Goal: Navigation & Orientation: Find specific page/section

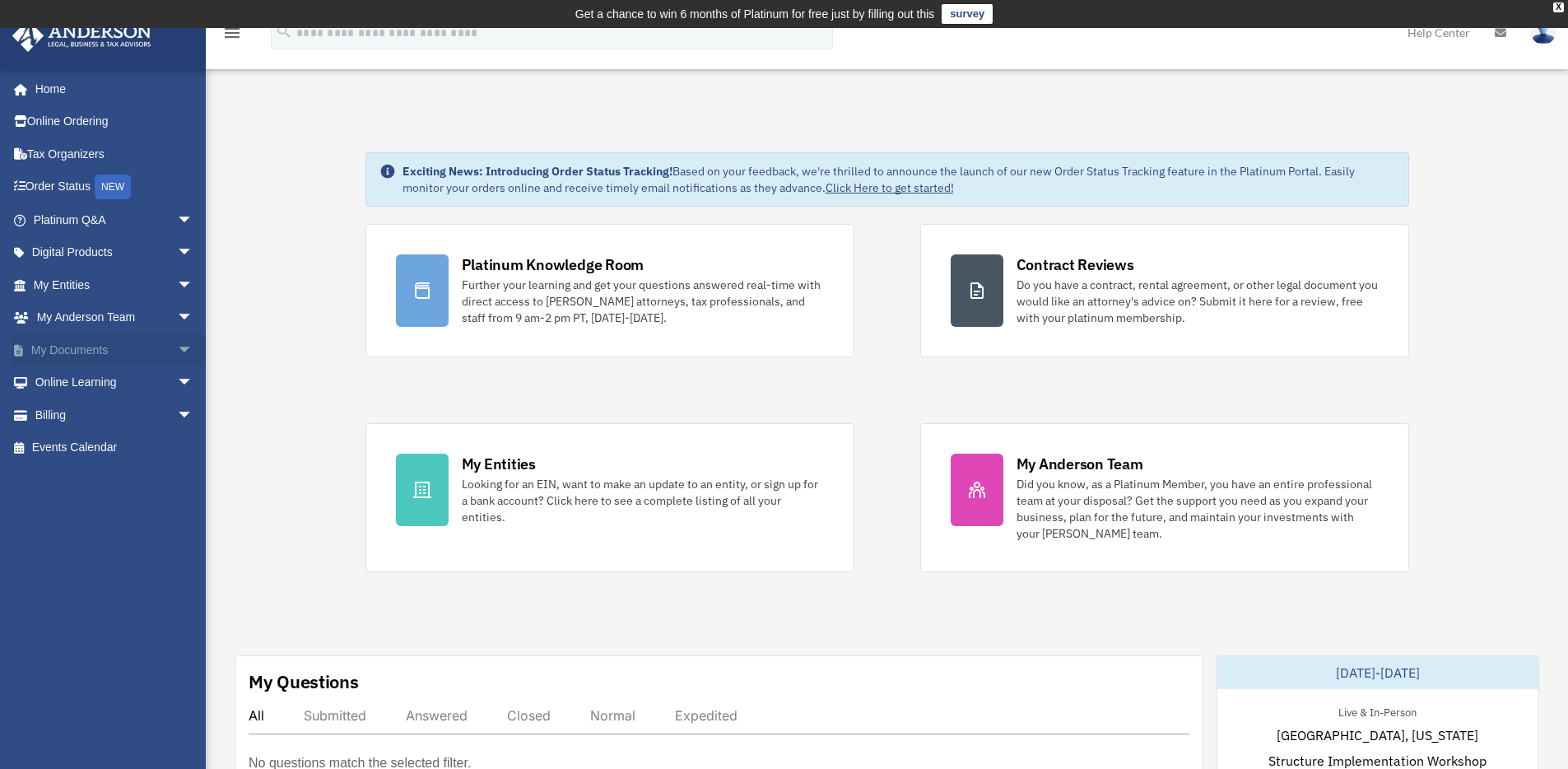
click at [94, 354] on link "My Documents arrow_drop_down" at bounding box center [115, 350] width 207 height 33
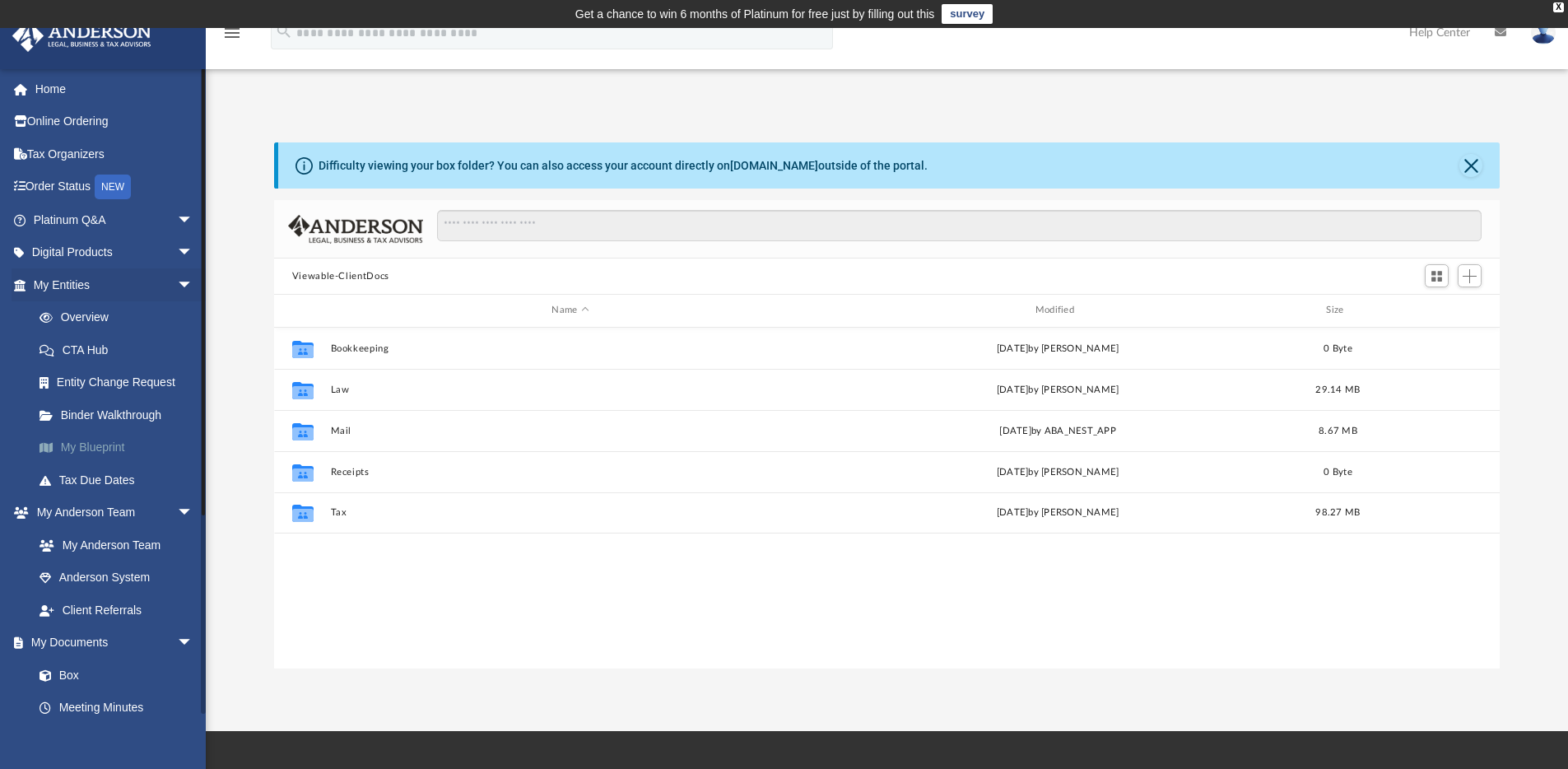
scroll to position [361, 1213]
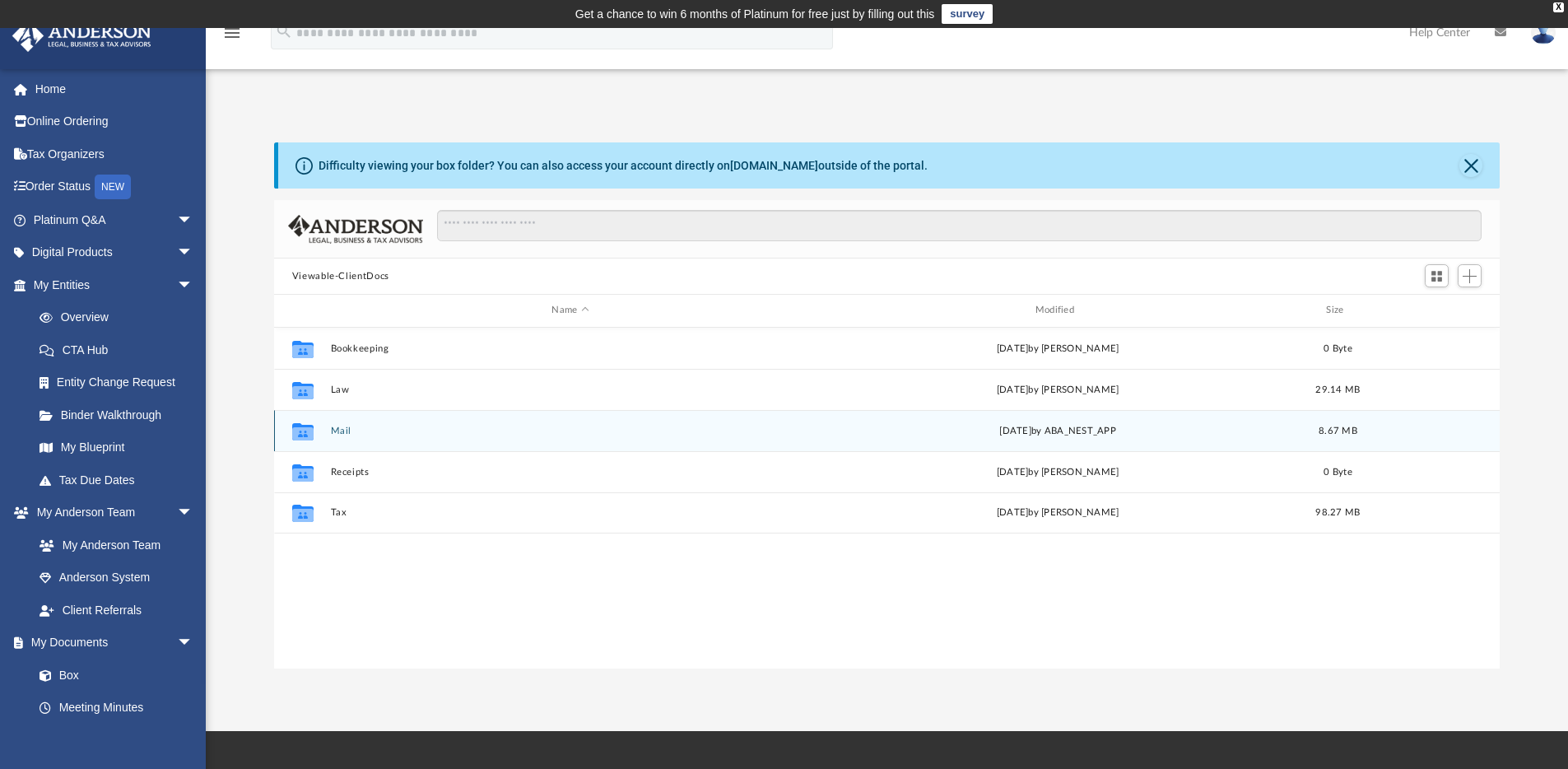
click at [347, 428] on button "Mail" at bounding box center [569, 431] width 480 height 11
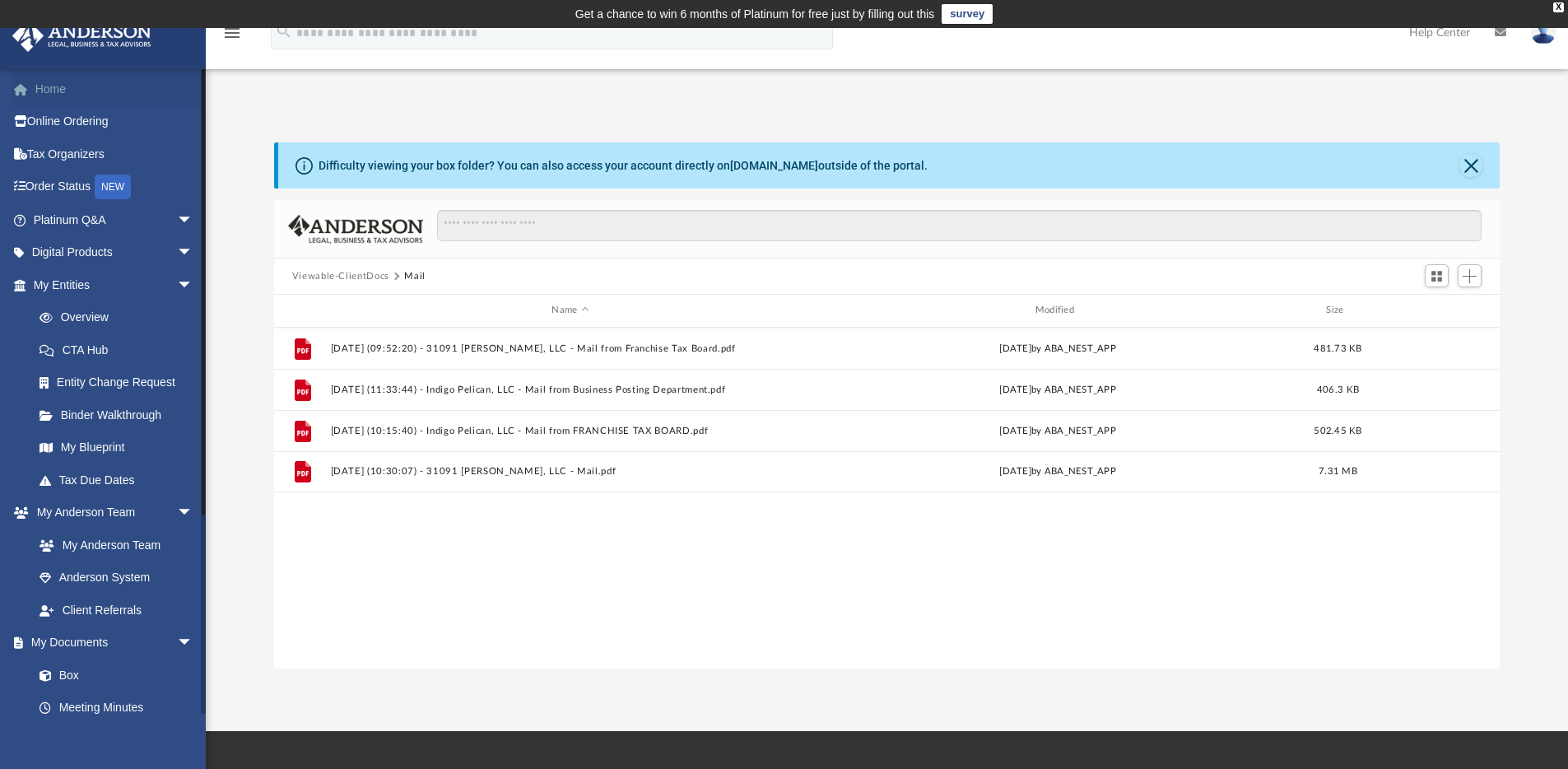
click at [70, 97] on link "Home" at bounding box center [115, 89] width 207 height 33
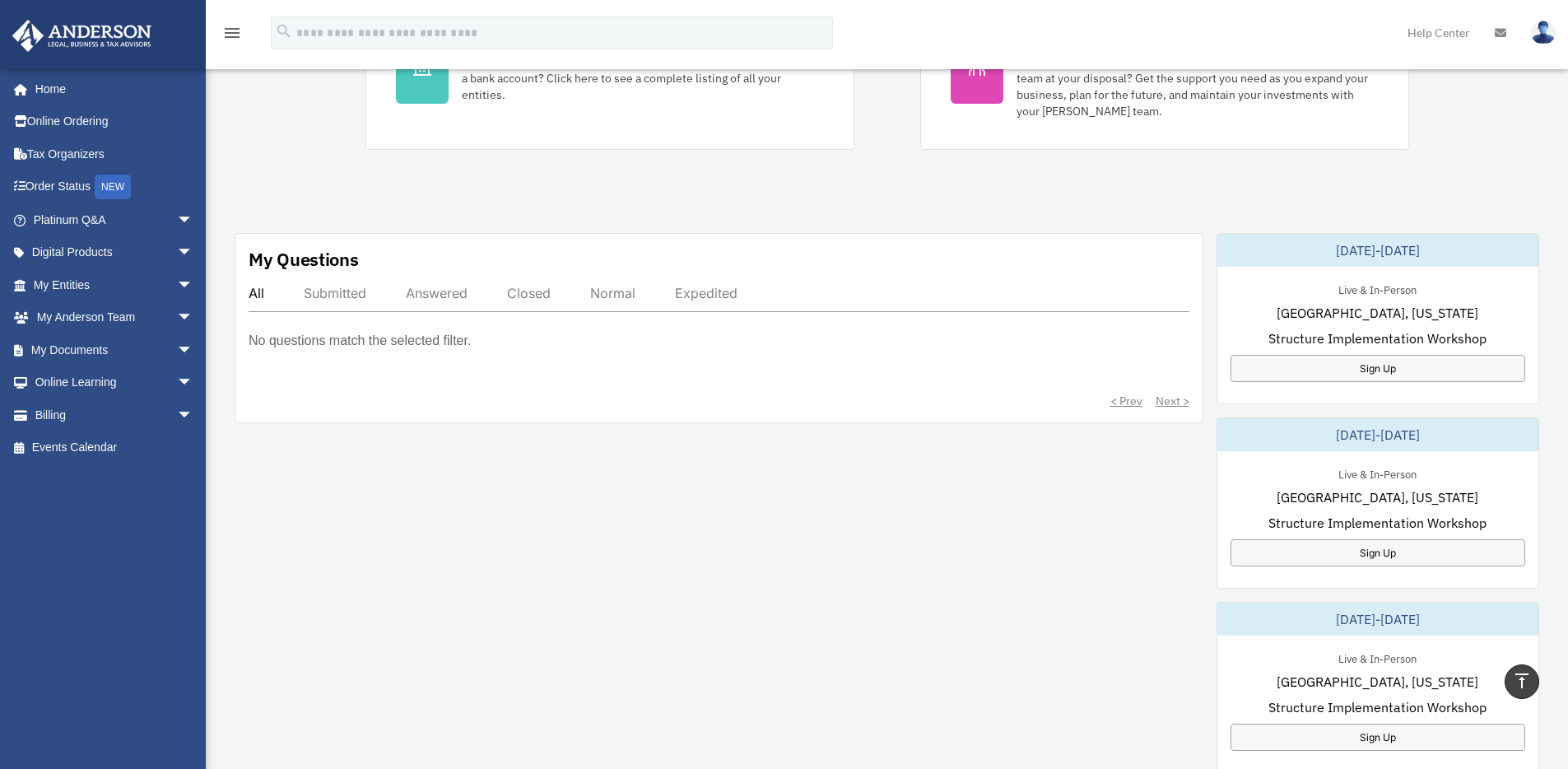
scroll to position [392, 0]
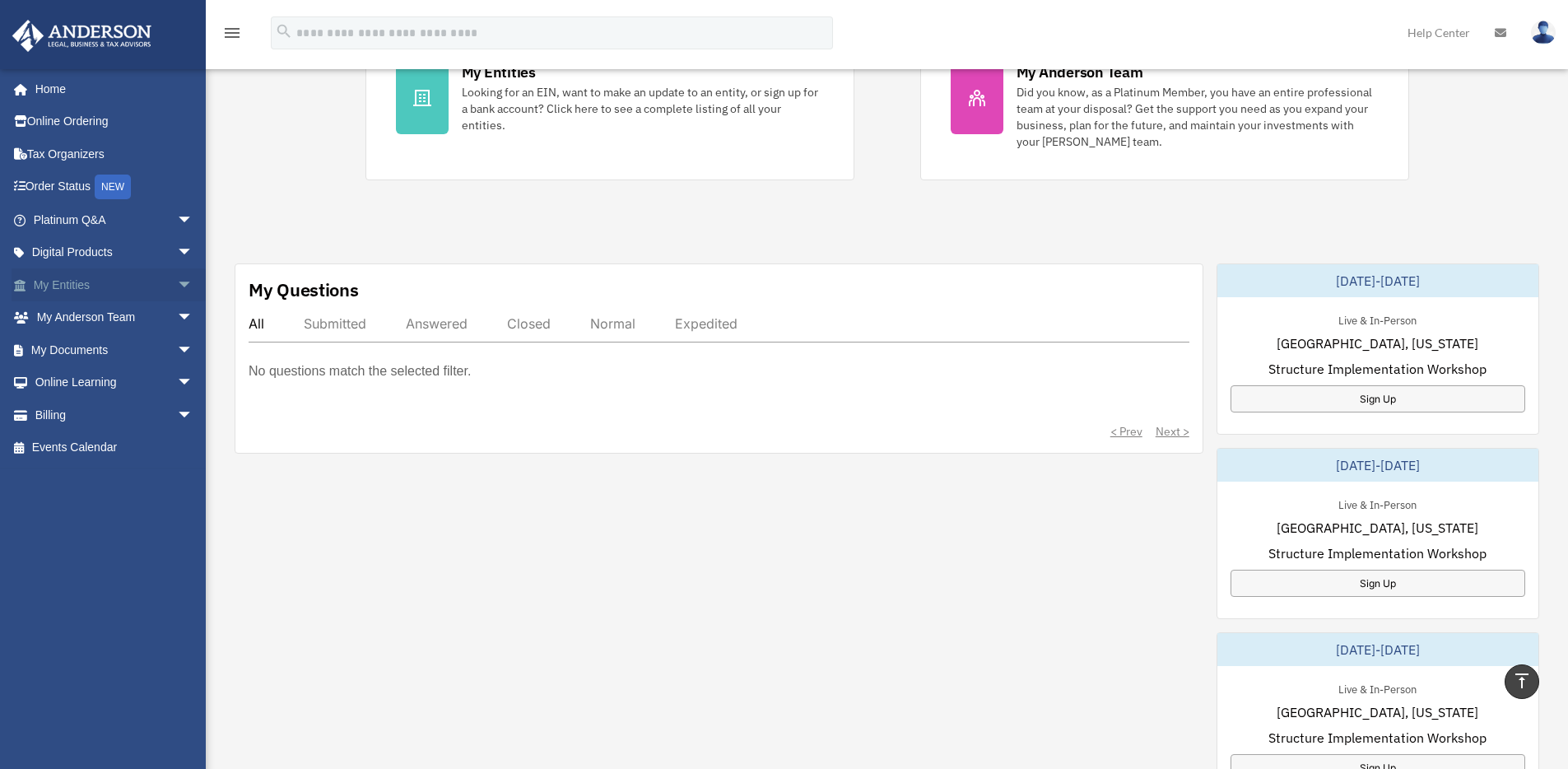
click at [177, 284] on span "arrow_drop_down" at bounding box center [193, 285] width 33 height 33
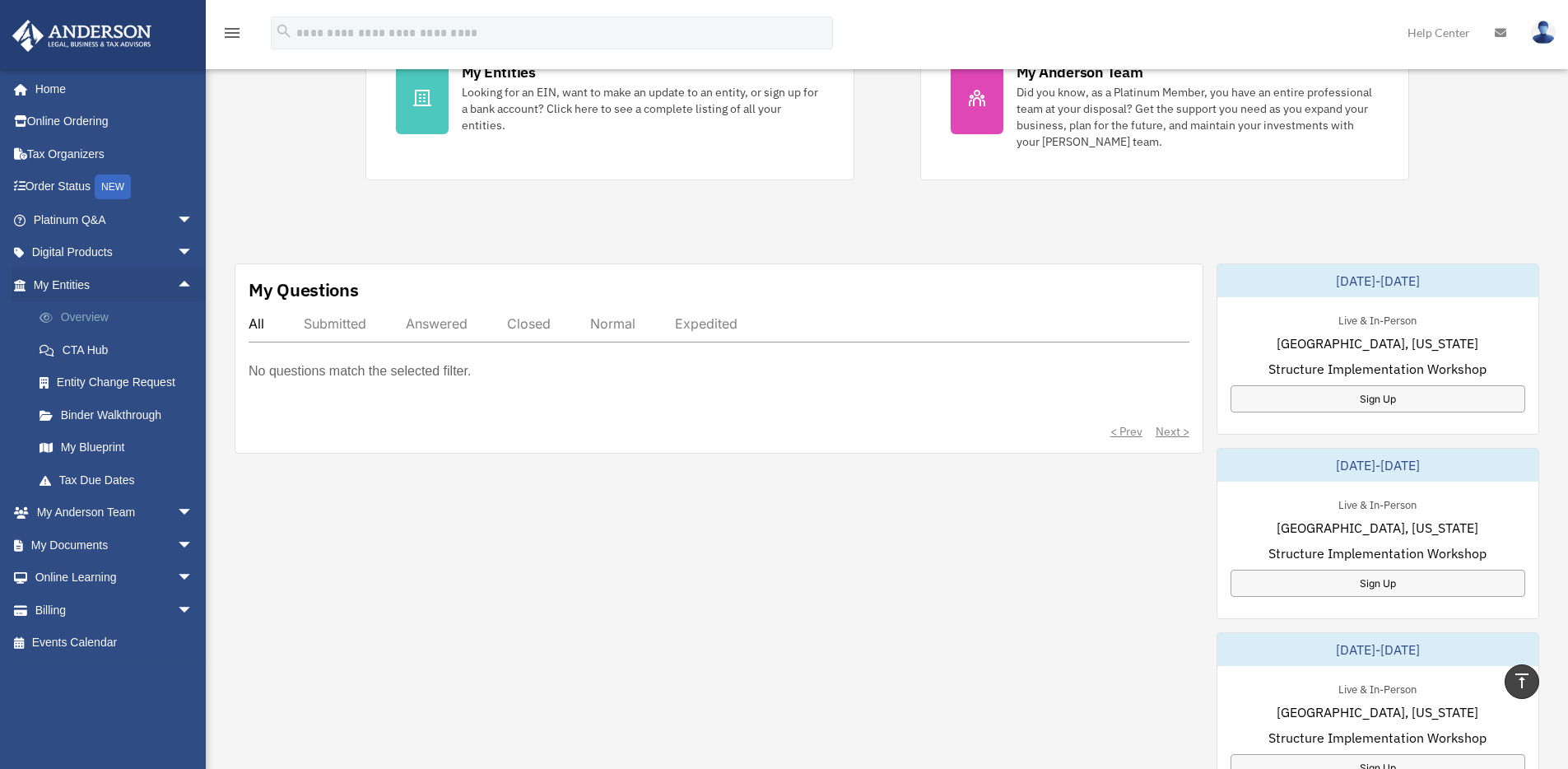
click at [107, 318] on link "Overview" at bounding box center [121, 317] width 195 height 33
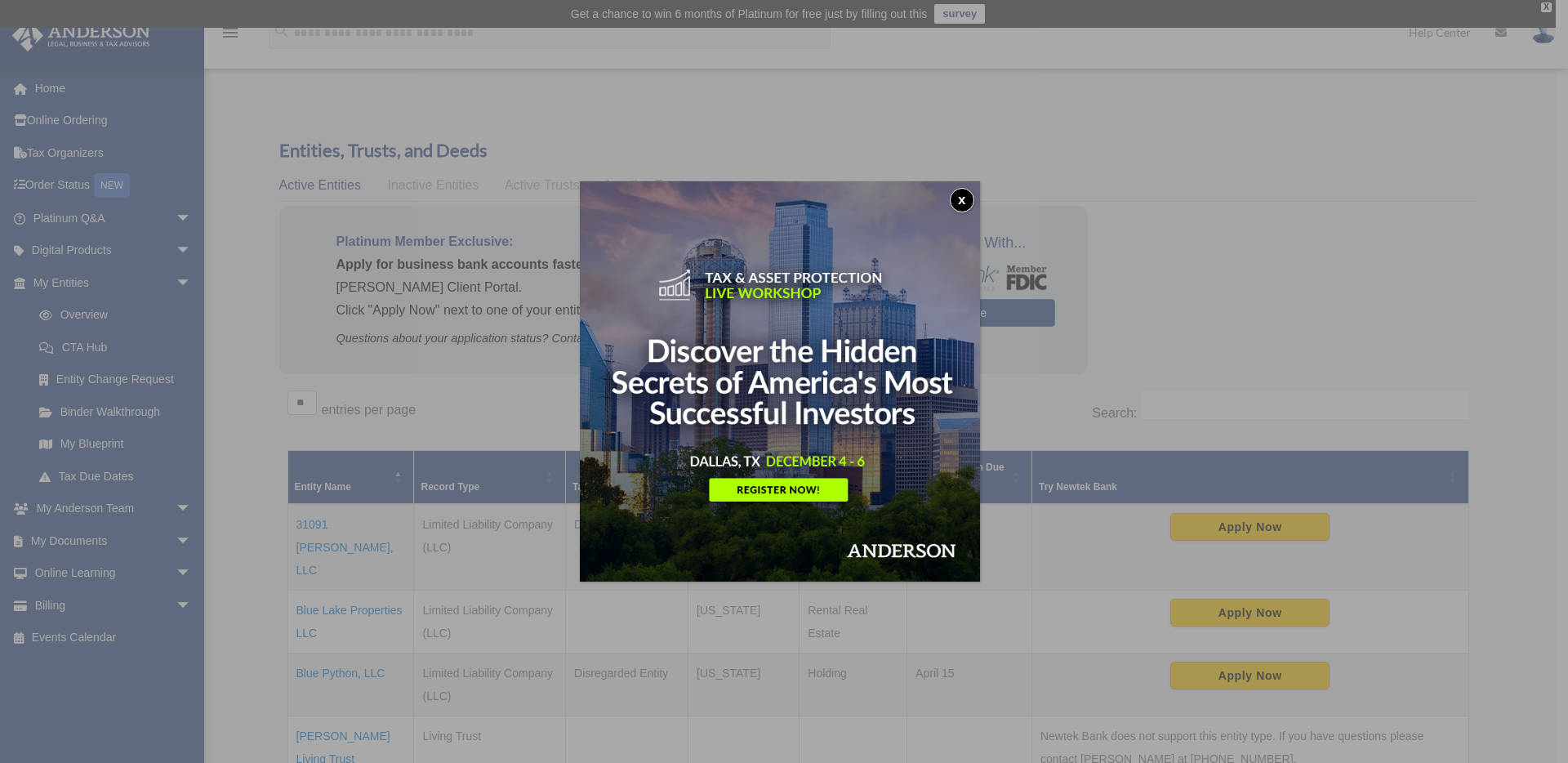
click at [963, 196] on button "x" at bounding box center [961, 199] width 24 height 24
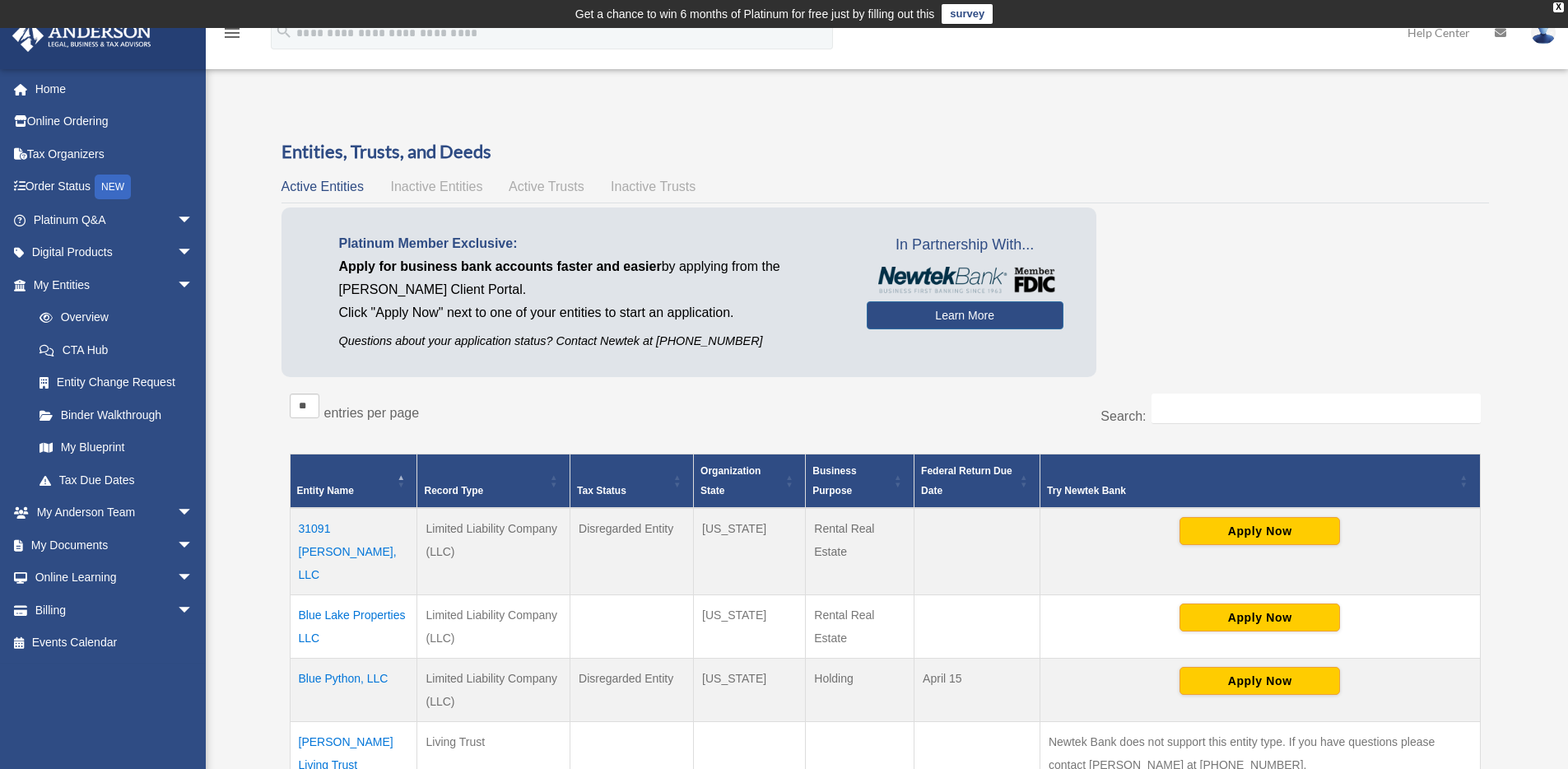
click at [345, 530] on td "31091 [PERSON_NAME], LLC" at bounding box center [353, 551] width 127 height 88
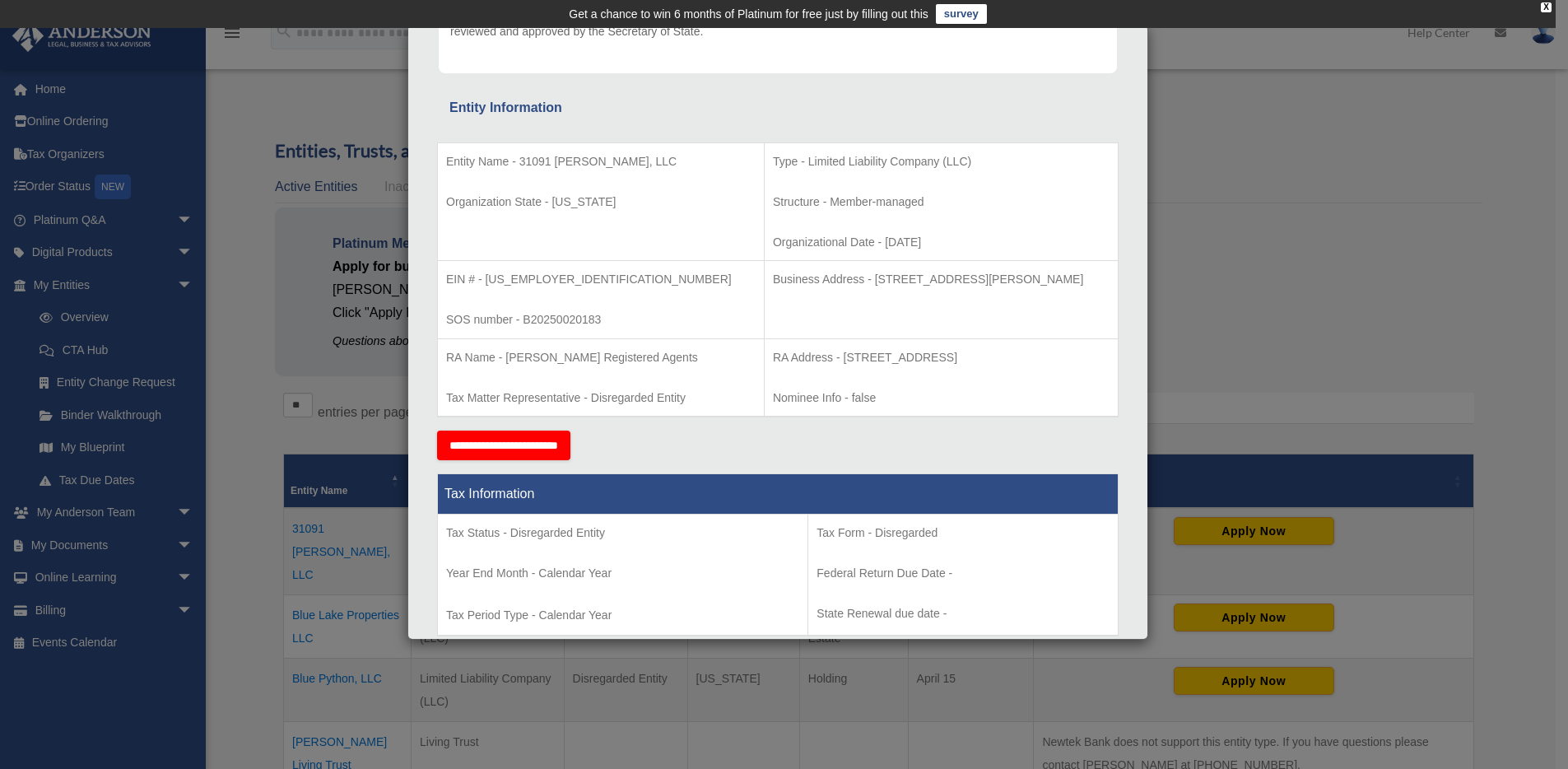
scroll to position [86, 0]
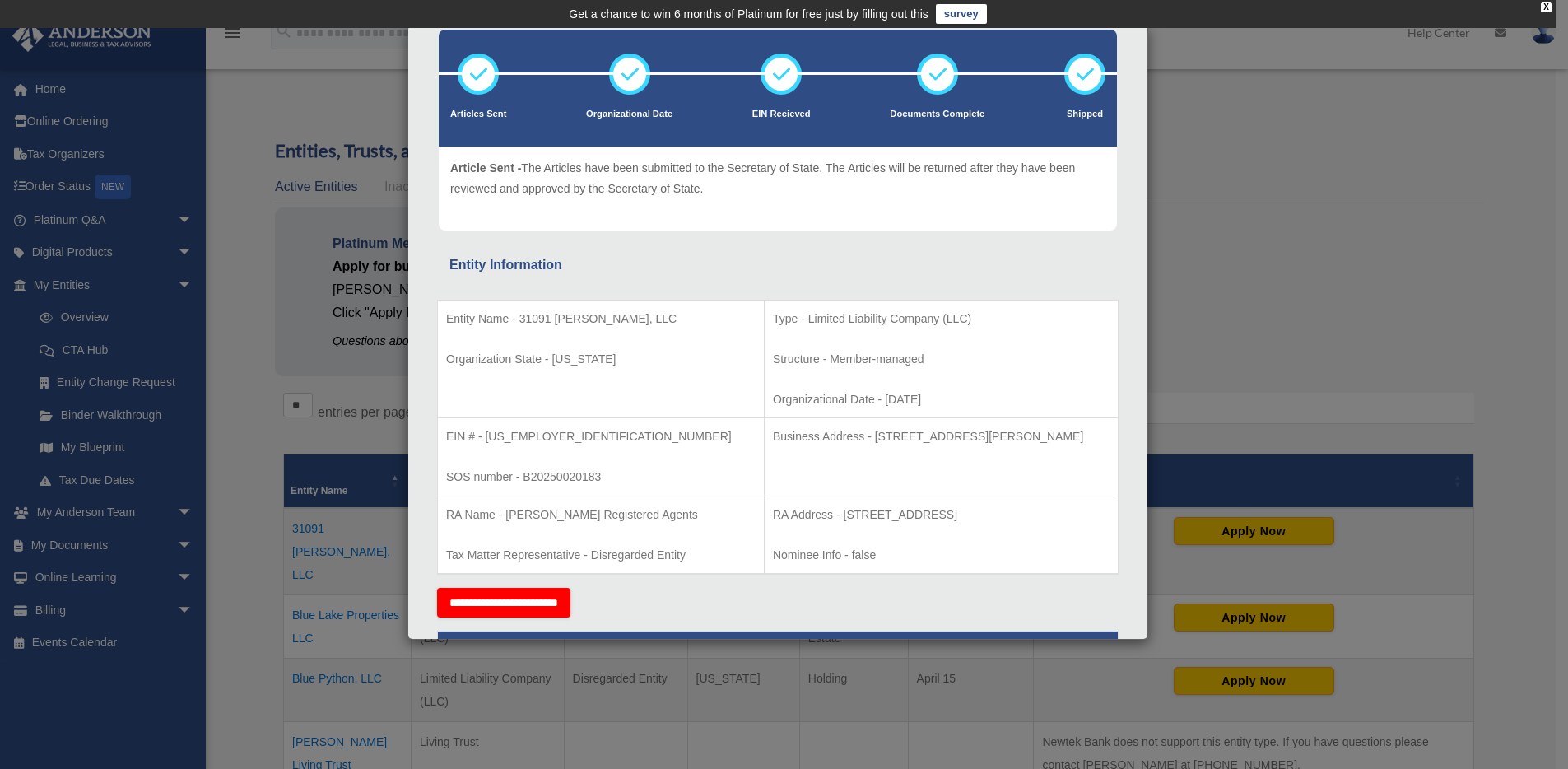
click at [221, 458] on div "Details × Articles Sent Organizational Date" at bounding box center [784, 384] width 1568 height 769
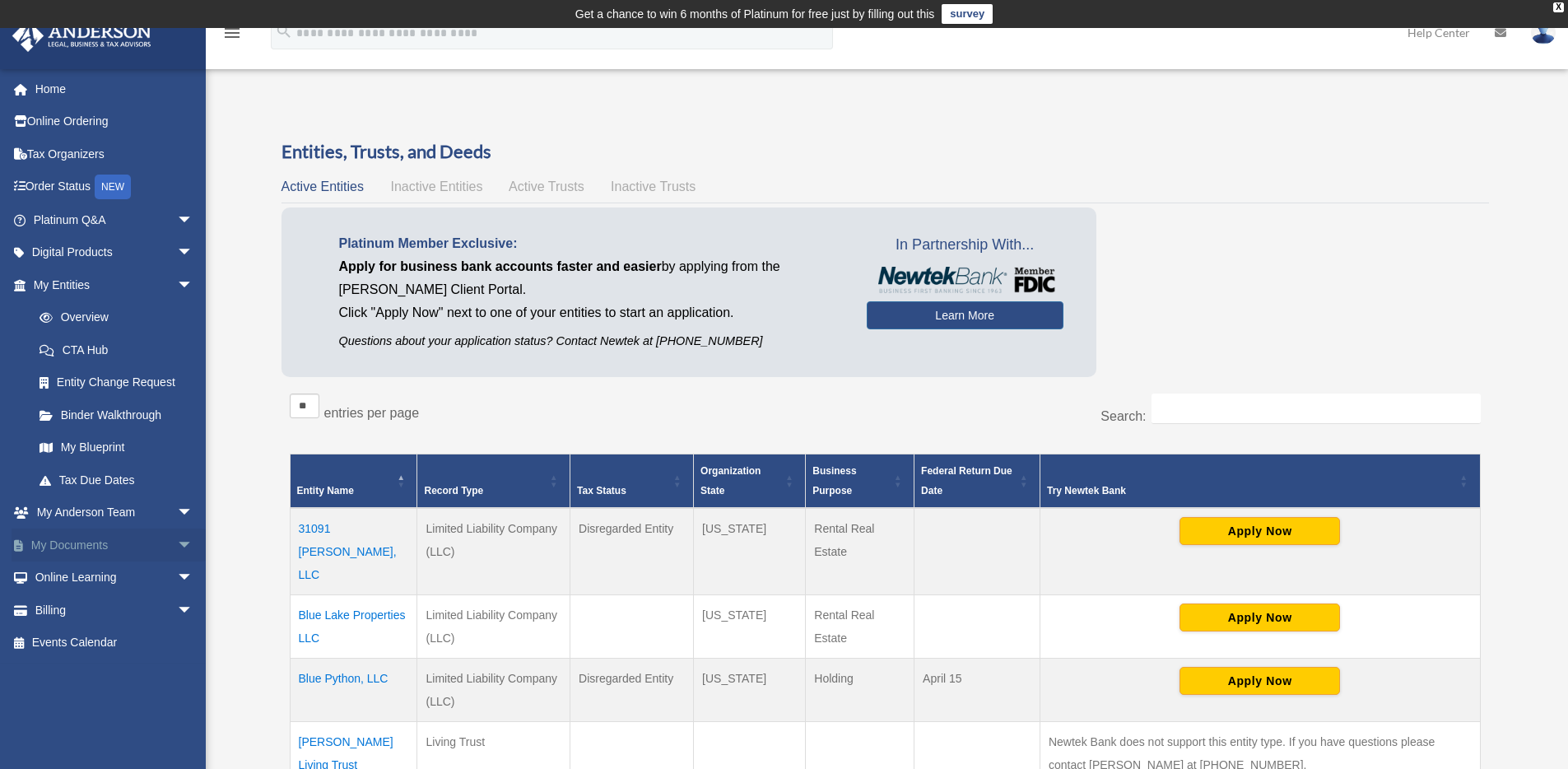
click at [177, 544] on span "arrow_drop_down" at bounding box center [193, 545] width 33 height 33
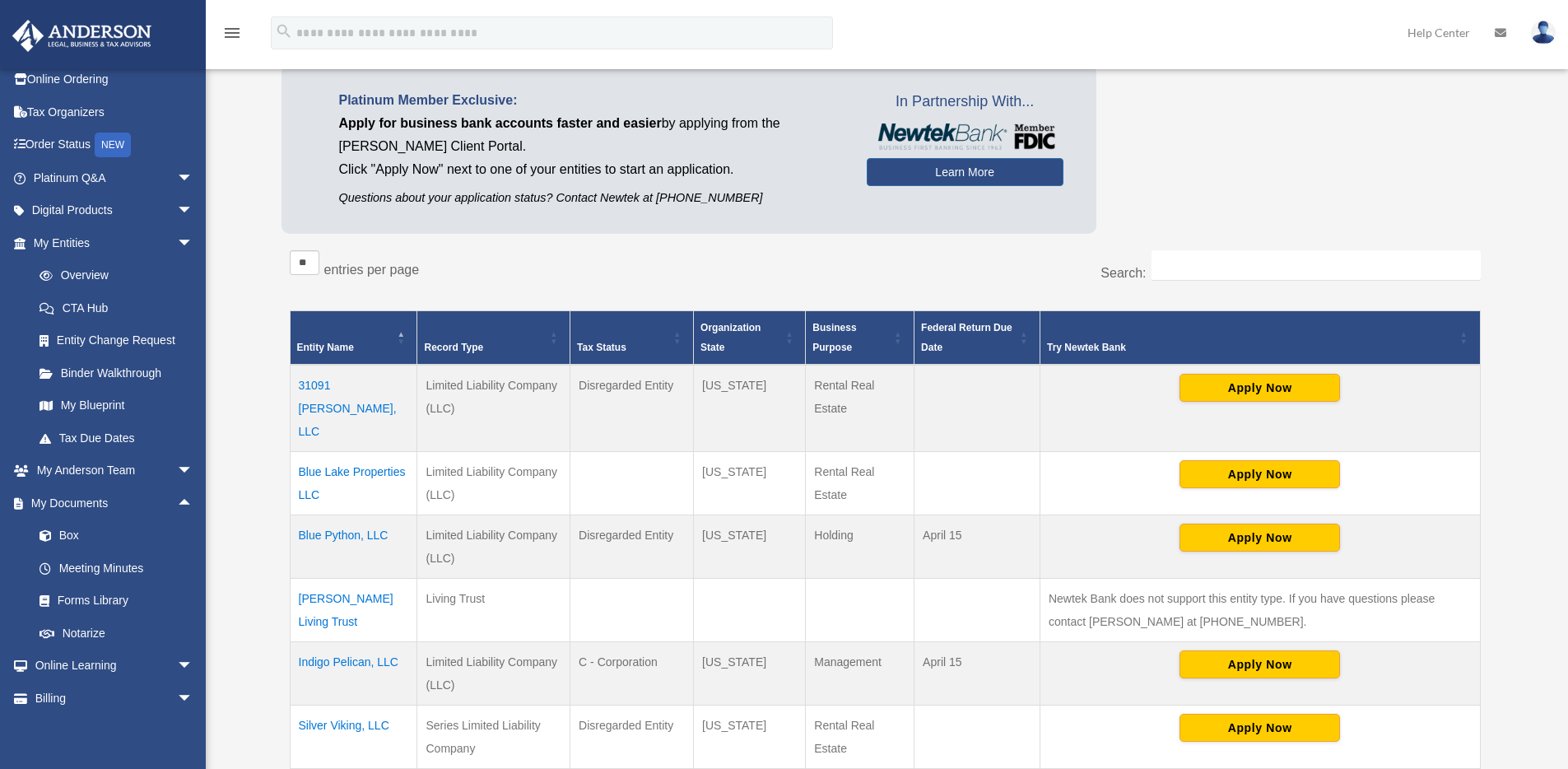
scroll to position [5, 0]
